Goal: Find contact information: Find contact information

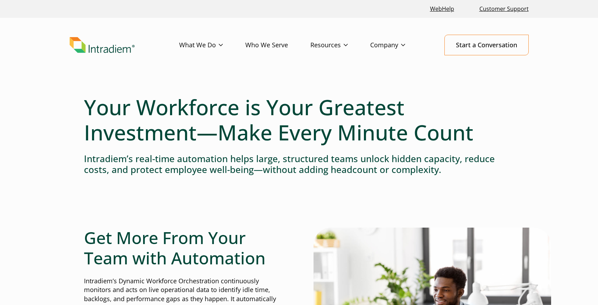
click at [206, 17] on div "WebHelp Customer Support" at bounding box center [299, 9] width 598 height 18
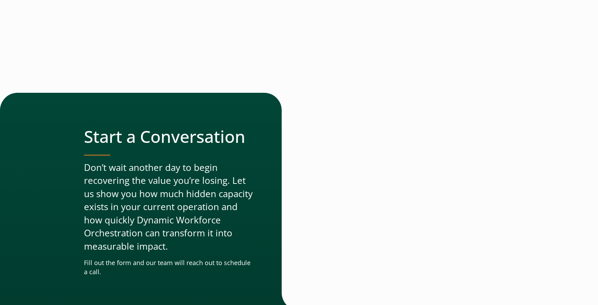
scroll to position [2368, 0]
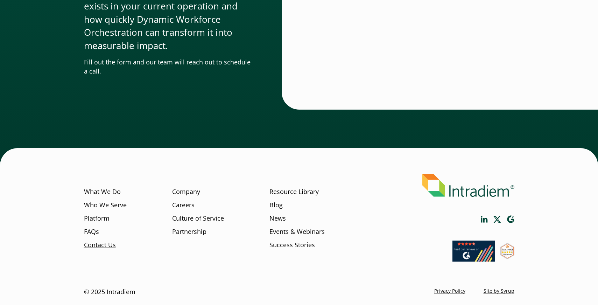
click at [107, 244] on link "Contact Us" at bounding box center [100, 244] width 32 height 9
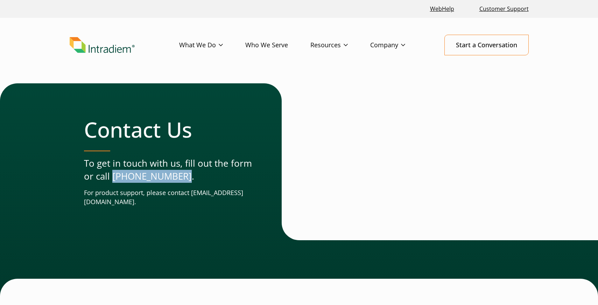
drag, startPoint x: 111, startPoint y: 178, endPoint x: 172, endPoint y: 180, distance: 61.6
click at [172, 180] on p "To get in touch with us, fill out the form or call [PHONE_NUMBER]." at bounding box center [169, 170] width 170 height 26
copy p "[PHONE_NUMBER]"
